Goal: Task Accomplishment & Management: Use online tool/utility

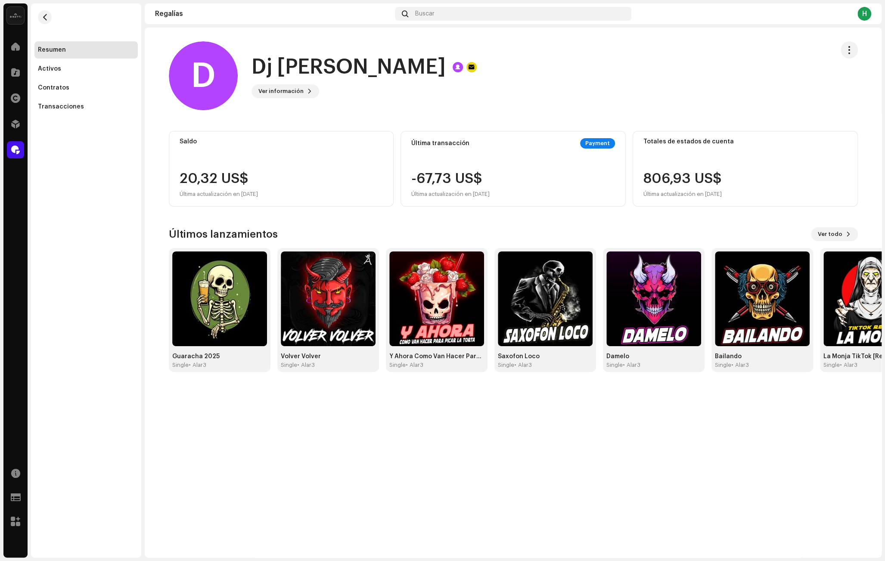
click at [253, 64] on h1 "Dj [PERSON_NAME]" at bounding box center [348, 67] width 194 height 28
click at [317, 60] on h1 "Dj [PERSON_NAME]" at bounding box center [348, 67] width 194 height 28
drag, startPoint x: 372, startPoint y: 68, endPoint x: 256, endPoint y: 67, distance: 115.4
click at [256, 67] on h1 "Dj [PERSON_NAME]" at bounding box center [348, 67] width 194 height 28
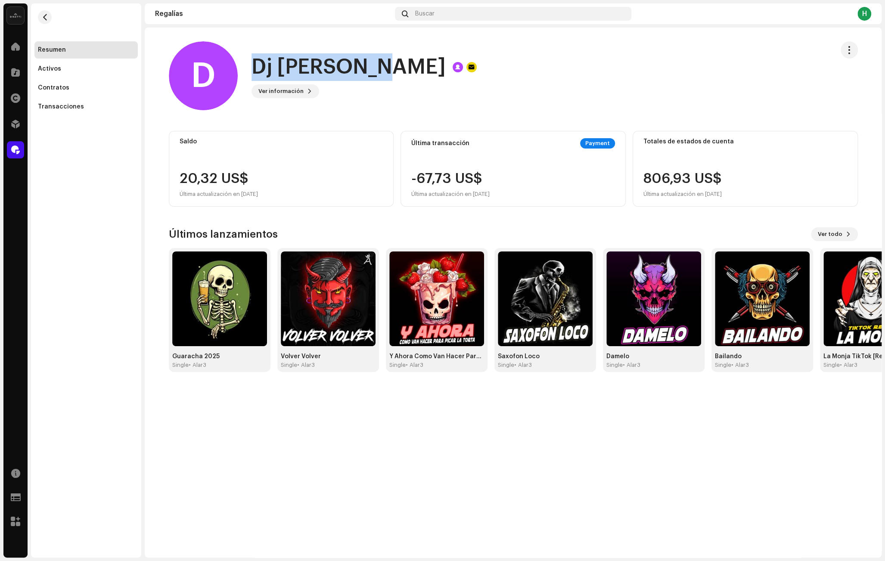
copy h1 "Dj [PERSON_NAME]"
click at [10, 149] on div at bounding box center [15, 149] width 17 height 17
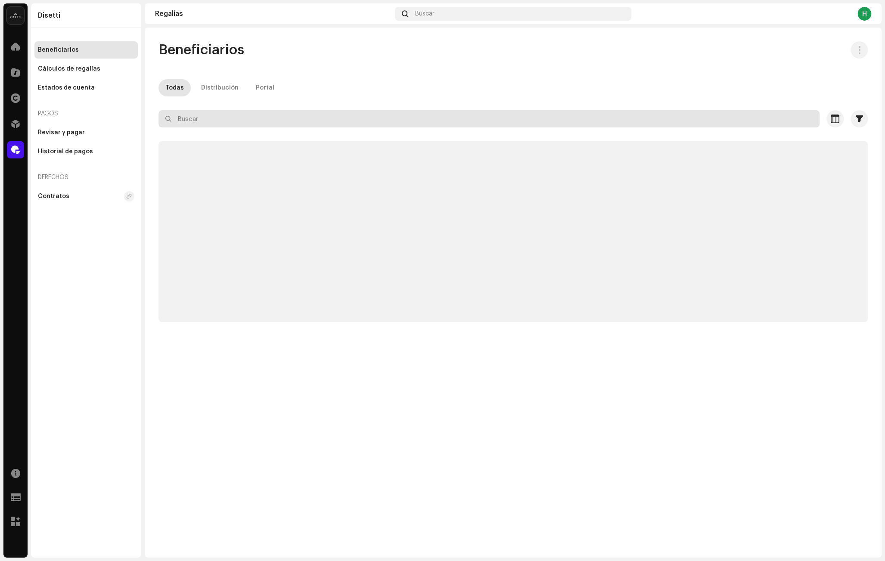
click at [241, 119] on input "text" at bounding box center [488, 118] width 661 height 17
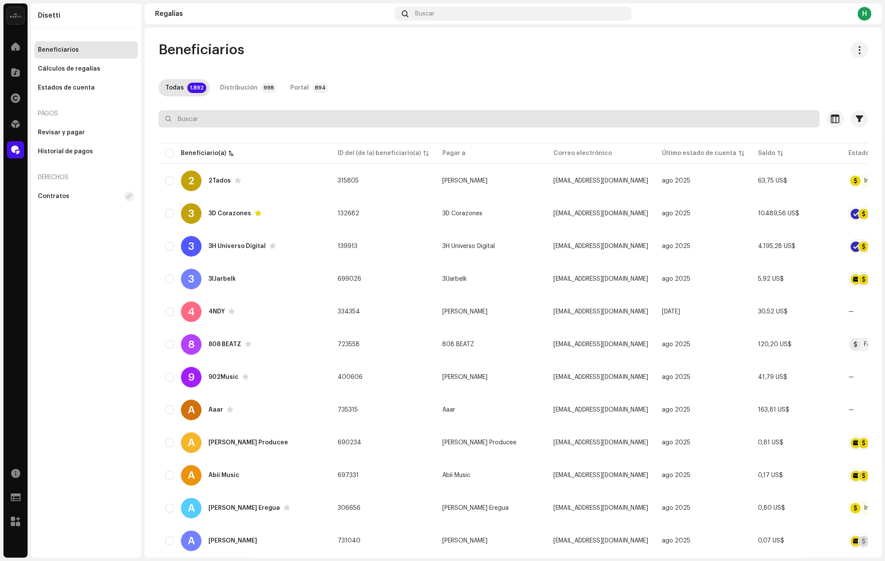
paste input "Dj [PERSON_NAME]"
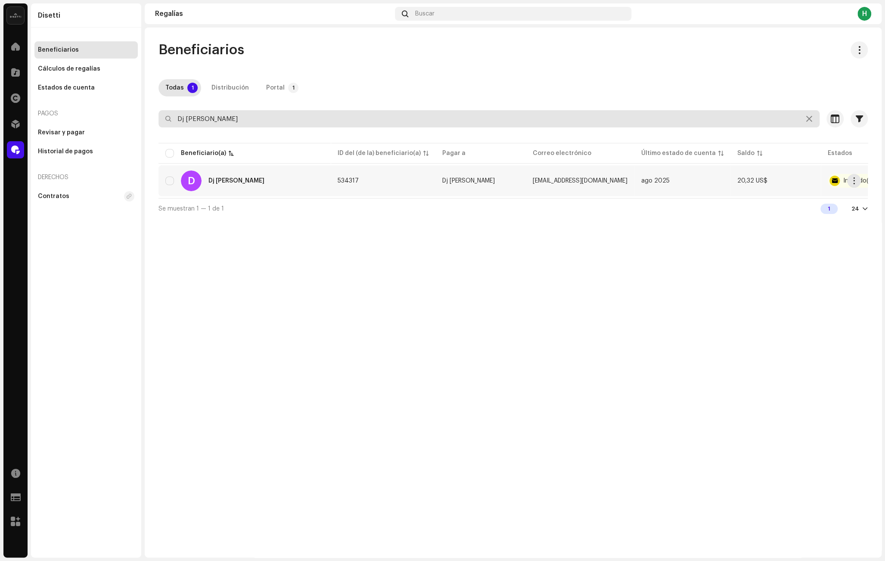
scroll to position [0, 22]
click at [186, 119] on input "Dj [PERSON_NAME]" at bounding box center [488, 118] width 661 height 17
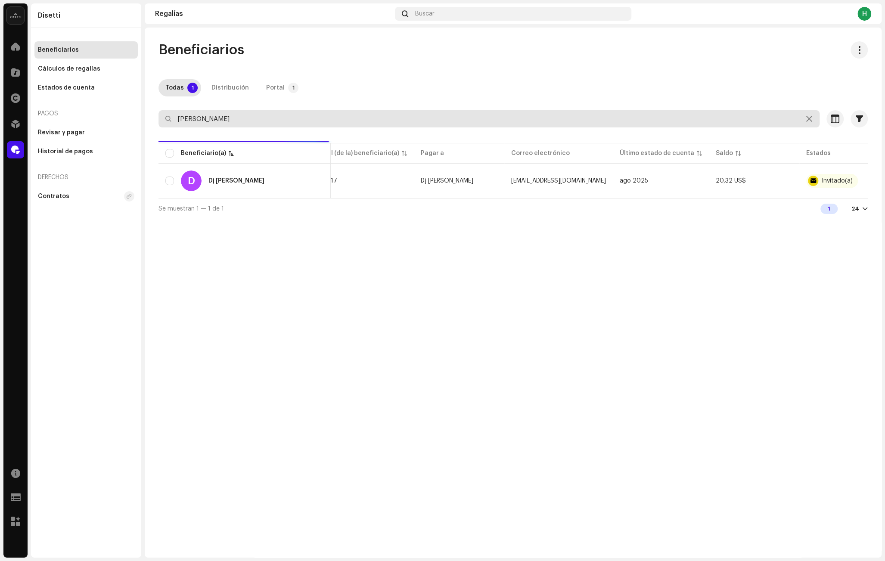
click at [264, 115] on input "[PERSON_NAME]" at bounding box center [488, 118] width 661 height 17
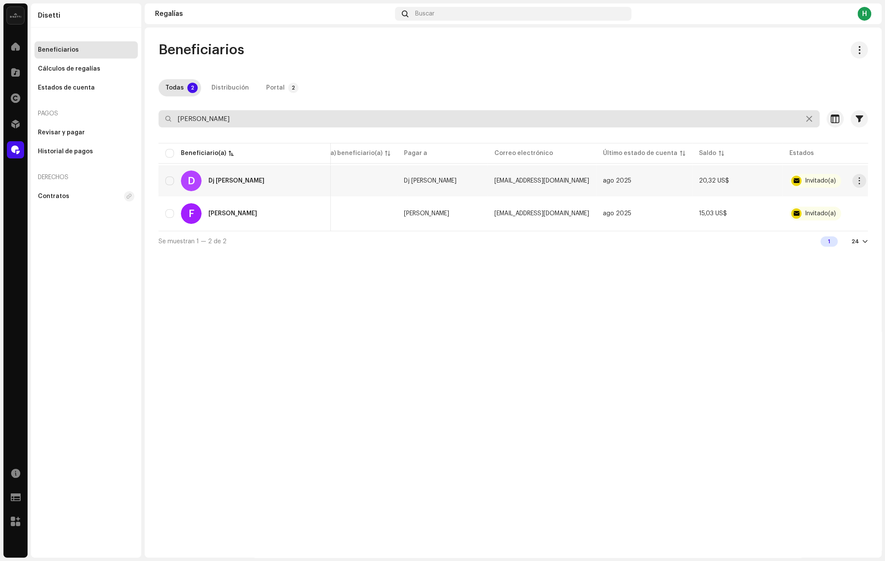
scroll to position [0, 43]
type input "[PERSON_NAME]"
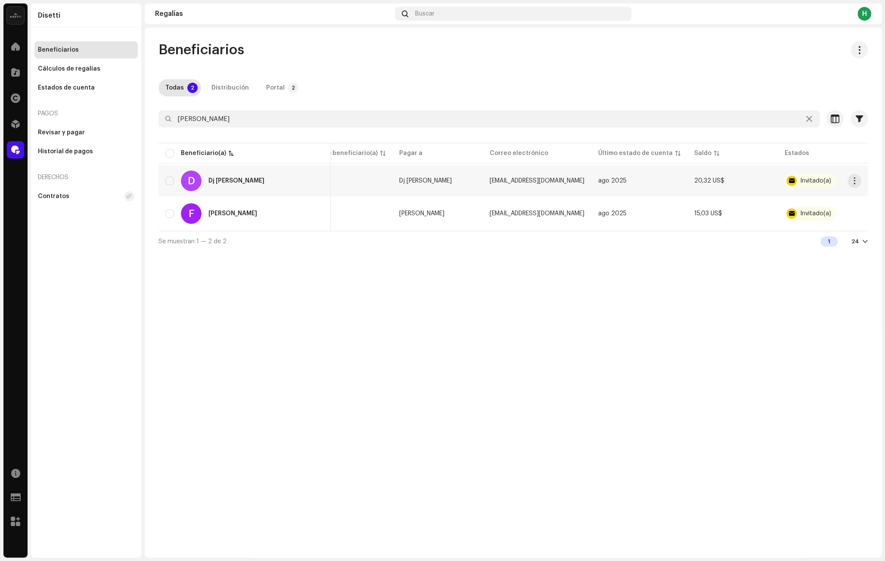
click at [581, 188] on td "[EMAIL_ADDRESS][DOMAIN_NAME]" at bounding box center [537, 180] width 109 height 31
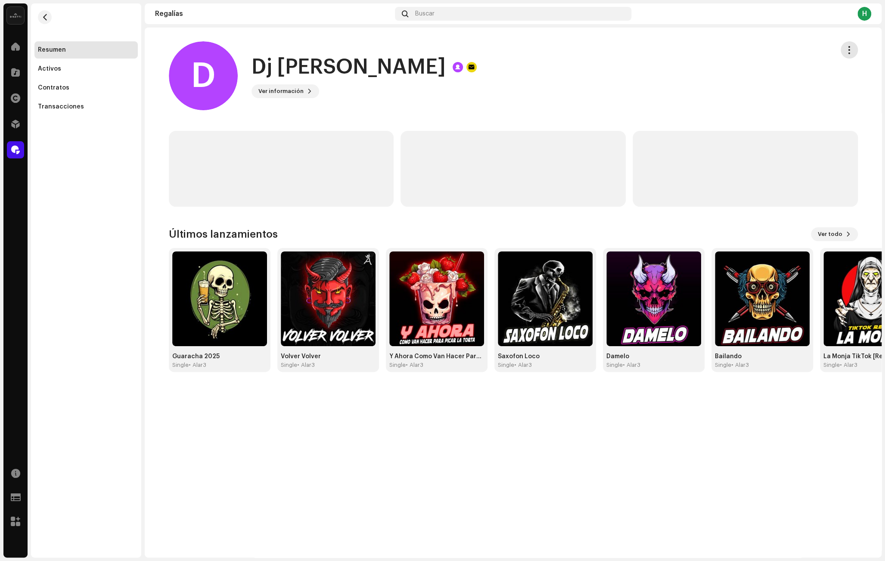
click at [856, 50] on button "button" at bounding box center [849, 49] width 17 height 17
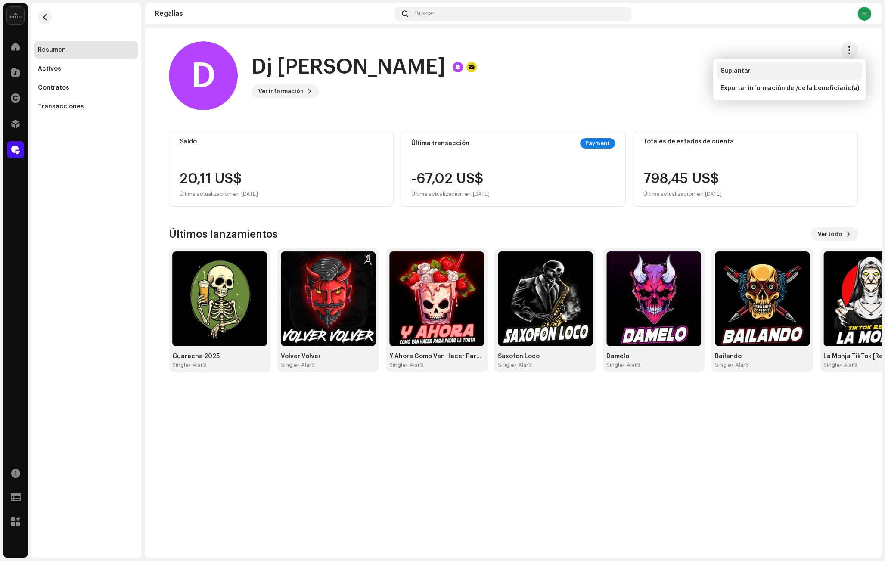
click at [772, 66] on div "Suplantar" at bounding box center [789, 70] width 146 height 17
